Goal: Transaction & Acquisition: Purchase product/service

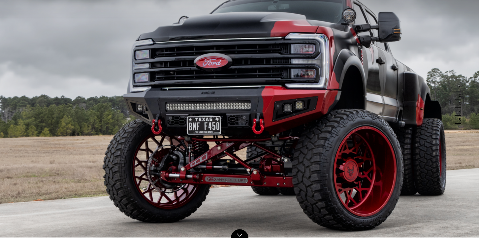
scroll to position [50, 0]
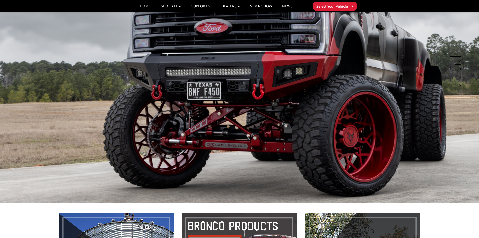
click at [461, 60] on button "2" at bounding box center [458, 61] width 5 height 8
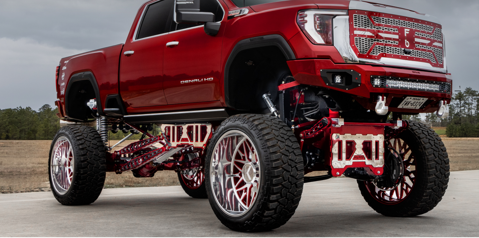
scroll to position [0, 0]
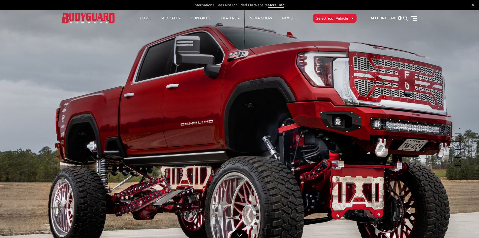
click at [336, 18] on span "Select Your Vehicle" at bounding box center [333, 18] width 32 height 5
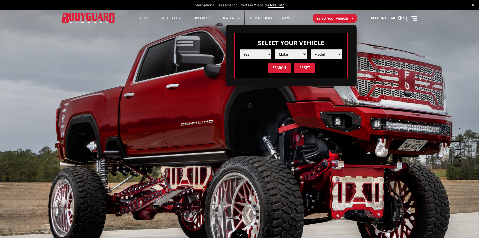
click at [265, 54] on select "Year 2025 2024 2023 2022 2021 2020 2019 2018 2017 2016 2015 2014 2013 2012 2011…" at bounding box center [256, 54] width 32 height 10
select select "yr_2024"
click at [240, 49] on select "Year 2025 2024 2023 2022 2021 2020 2019 2018 2017 2016 2015 2014 2013 2012 2011…" at bounding box center [256, 54] width 32 height 10
click at [281, 54] on select "Make Chevrolet Ford GMC Ram Toyota" at bounding box center [291, 54] width 32 height 10
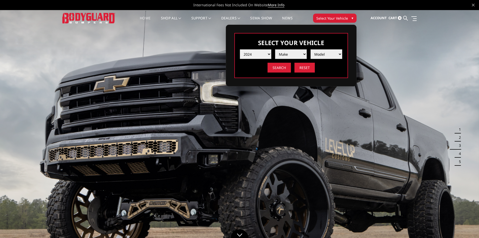
select select "mk_chevrolet"
click at [275, 49] on select "Make Chevrolet Ford GMC Ram Toyota" at bounding box center [291, 54] width 32 height 10
click at [328, 53] on select "Model Silverado 1500 Silverado 2500 / 3500 Silverado 4500 / 5500 / 6500" at bounding box center [327, 54] width 32 height 10
select select "md_silverado-1500"
click at [311, 49] on select "Model Silverado 1500 Silverado 2500 / 3500 Silverado 4500 / 5500 / 6500" at bounding box center [327, 54] width 32 height 10
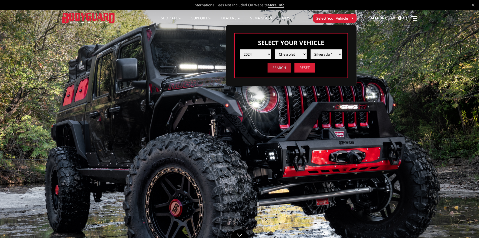
click at [281, 67] on input "Search" at bounding box center [279, 68] width 23 height 10
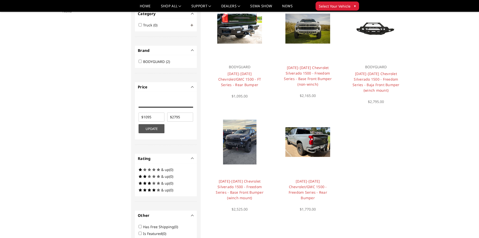
scroll to position [40, 0]
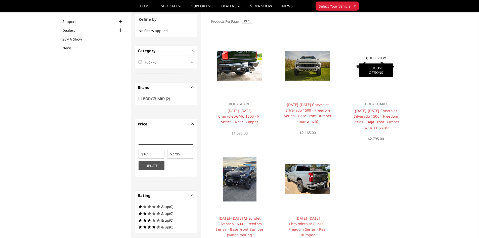
click at [380, 74] on link "Choose Options" at bounding box center [376, 70] width 34 height 14
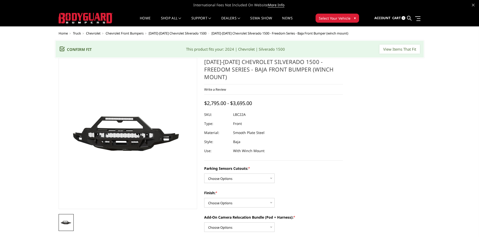
scroll to position [25, 0]
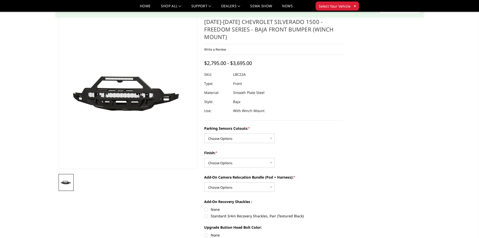
click at [231, 133] on select "Choose Options Yes - I have parking sensors No - I do NOT have parking sensors" at bounding box center [239, 138] width 70 height 10
select select "1664"
click at [204, 133] on select "Choose Options Yes - I have parking sensors No - I do NOT have parking sensors" at bounding box center [239, 138] width 70 height 10
click at [239, 158] on select "Choose Options Bare Metal Texture Black Powder Coat" at bounding box center [239, 163] width 70 height 10
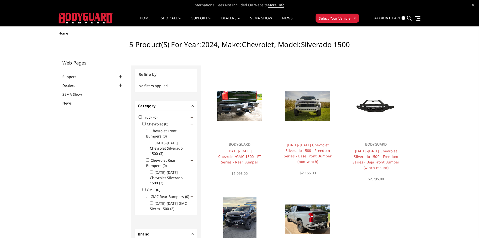
click at [88, 16] on img at bounding box center [86, 18] width 54 height 11
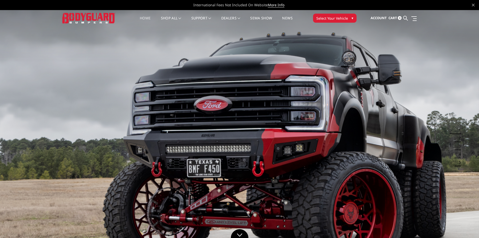
click at [458, 138] on button "2" at bounding box center [458, 138] width 5 height 8
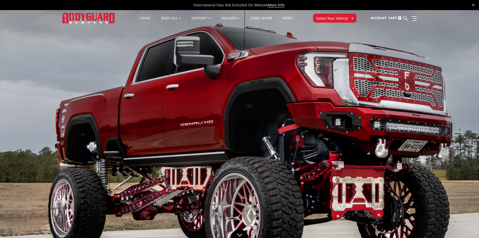
click at [343, 22] on button "Select Your Vehicle ▾" at bounding box center [335, 18] width 44 height 9
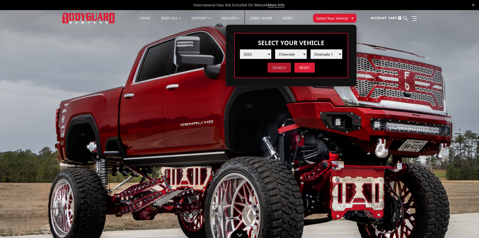
click at [286, 68] on input "Search" at bounding box center [279, 68] width 23 height 10
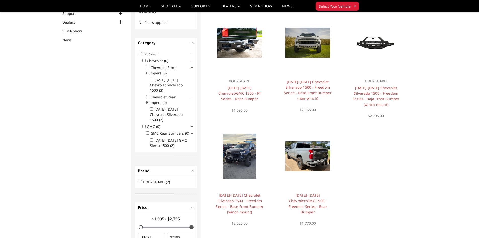
scroll to position [40, 0]
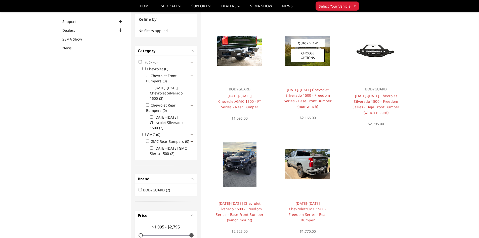
click at [310, 79] on div at bounding box center [308, 50] width 61 height 61
click at [310, 96] on link "2022-2025 Chevrolet Silverado 1500 - Freedom Series - Base Front Bumper (non-wi…" at bounding box center [308, 97] width 48 height 21
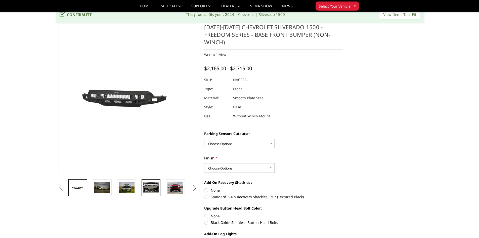
scroll to position [25, 0]
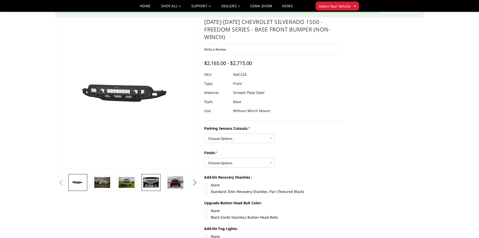
click at [152, 181] on img at bounding box center [151, 182] width 16 height 11
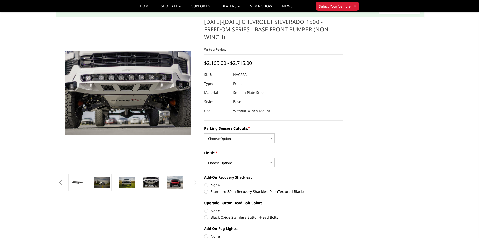
click at [131, 184] on img at bounding box center [127, 182] width 16 height 11
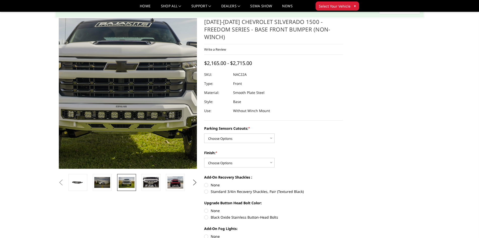
click at [136, 100] on img at bounding box center [122, 89] width 322 height 215
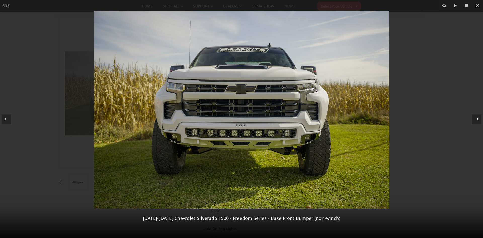
click at [476, 119] on icon at bounding box center [477, 119] width 6 height 6
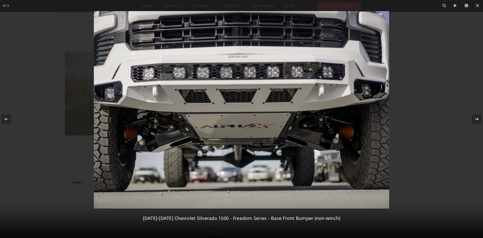
click at [478, 120] on icon at bounding box center [477, 119] width 6 height 6
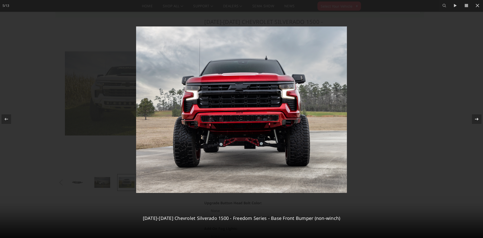
click at [478, 120] on icon at bounding box center [477, 119] width 6 height 6
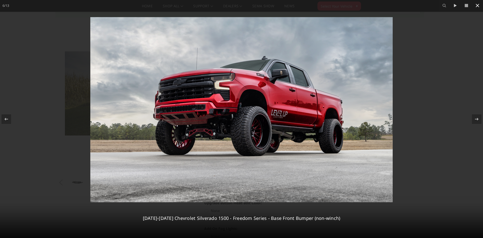
click at [477, 5] on icon at bounding box center [478, 6] width 6 height 6
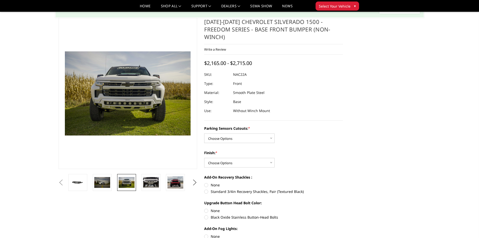
scroll to position [0, 72]
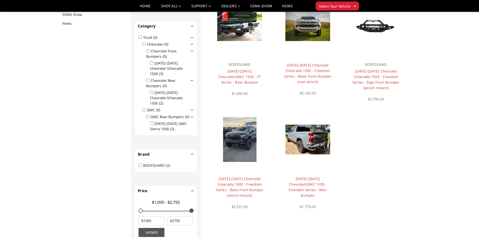
scroll to position [65, 0]
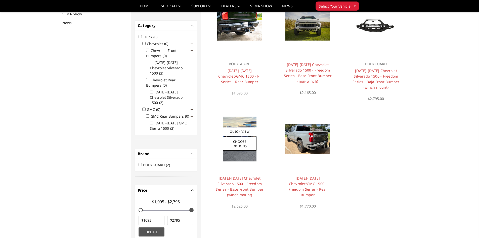
click at [242, 157] on img at bounding box center [239, 139] width 33 height 45
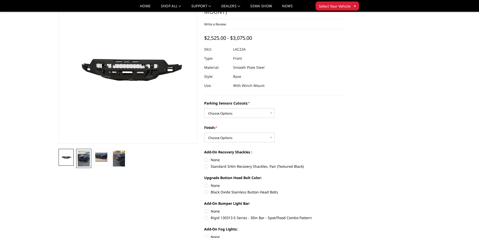
click at [86, 161] on img at bounding box center [84, 158] width 12 height 16
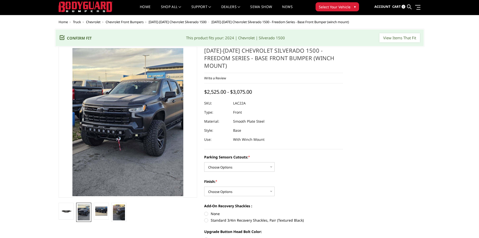
click at [112, 118] on img at bounding box center [142, 123] width 242 height 322
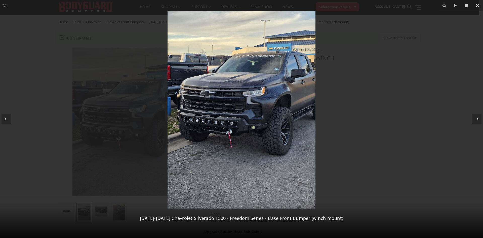
click at [422, 74] on div at bounding box center [241, 119] width 483 height 238
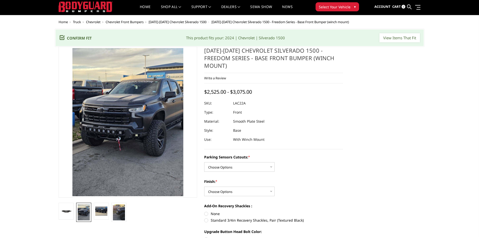
click at [98, 2] on img at bounding box center [86, 7] width 54 height 11
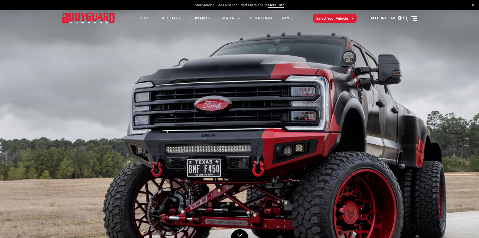
click at [460, 138] on button "2" at bounding box center [458, 138] width 5 height 8
